Goal: Navigation & Orientation: Find specific page/section

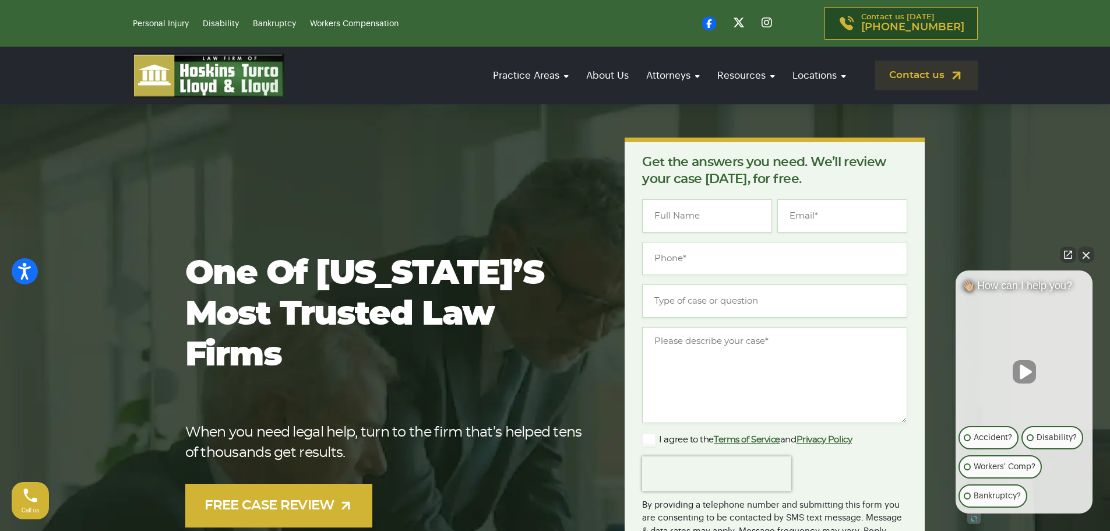
click at [1089, 256] on button "Close Intaker Chat Widget" at bounding box center [1086, 254] width 16 height 16
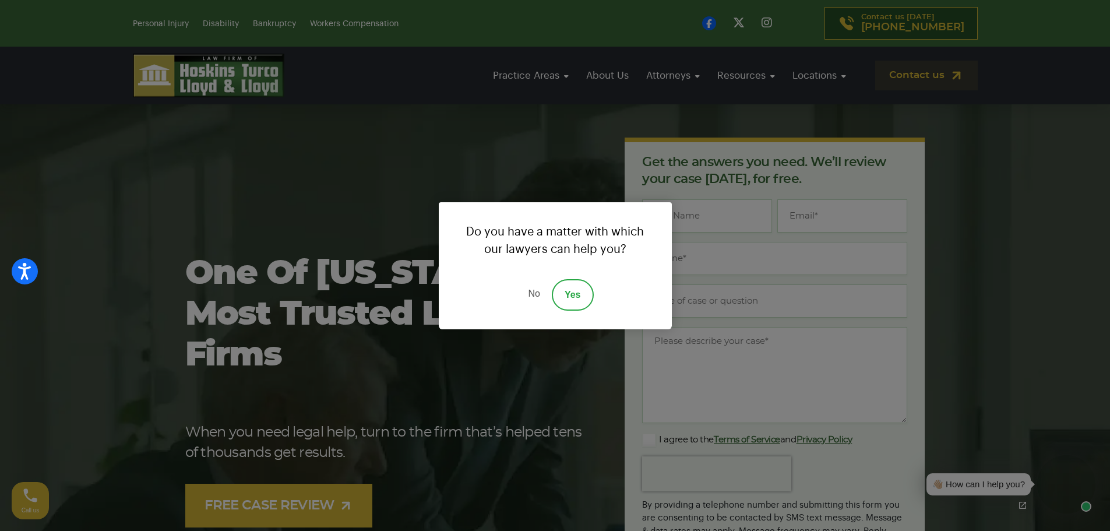
click at [534, 301] on link "No" at bounding box center [533, 294] width 35 height 31
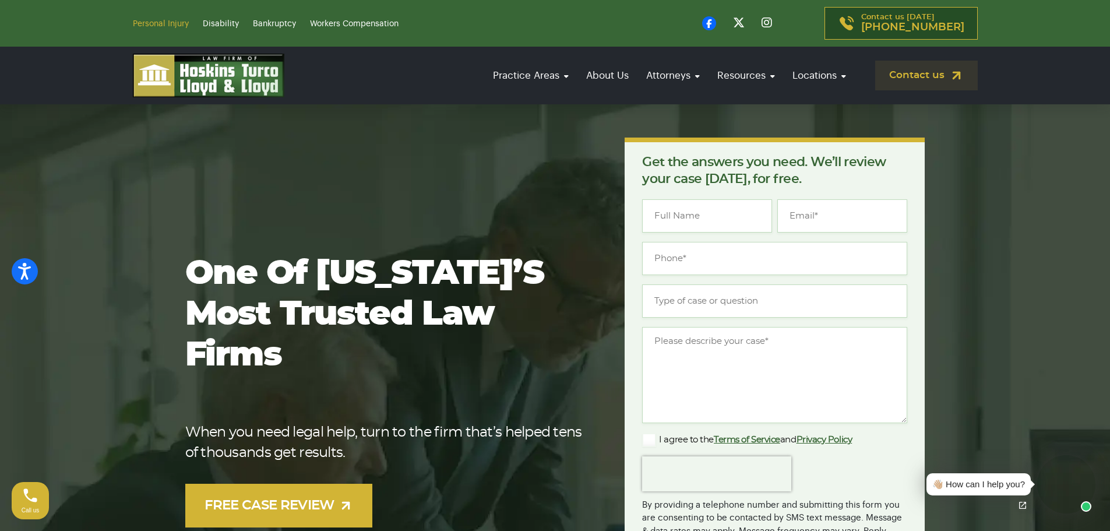
click at [162, 22] on link "Personal Injury" at bounding box center [161, 24] width 56 height 8
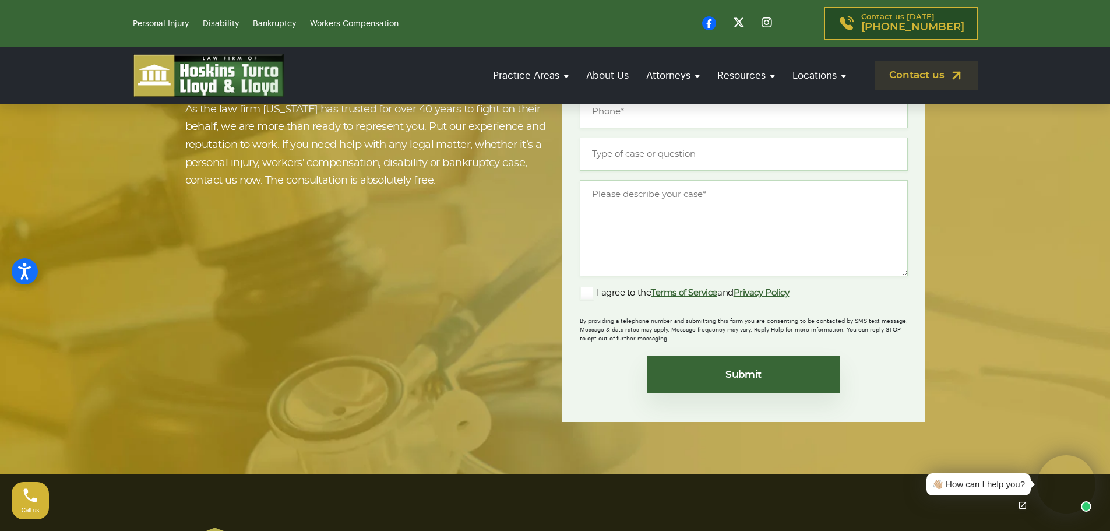
scroll to position [10024, 0]
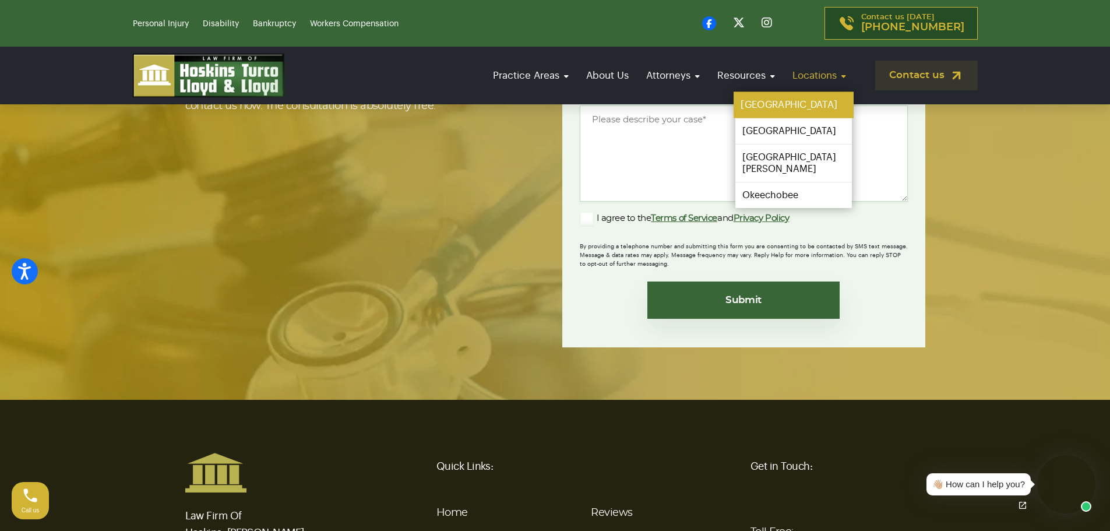
click at [790, 94] on link "[GEOGRAPHIC_DATA]" at bounding box center [793, 105] width 120 height 26
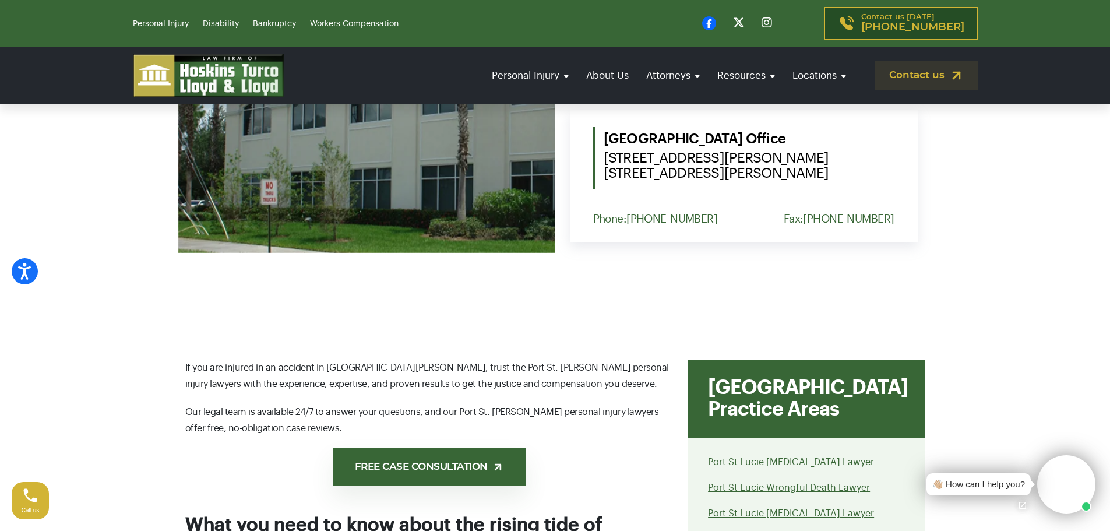
scroll to position [524, 0]
